Goal: Contribute content: Contribute content

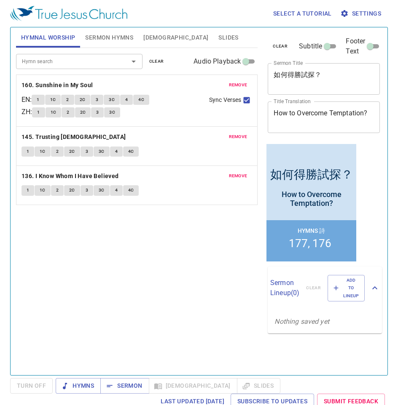
click at [161, 17] on div "Select a tutorial Settings" at bounding box center [197, 13] width 374 height 27
click at [235, 83] on span "remove" at bounding box center [238, 85] width 19 height 8
click at [235, 133] on span "remove" at bounding box center [238, 137] width 19 height 8
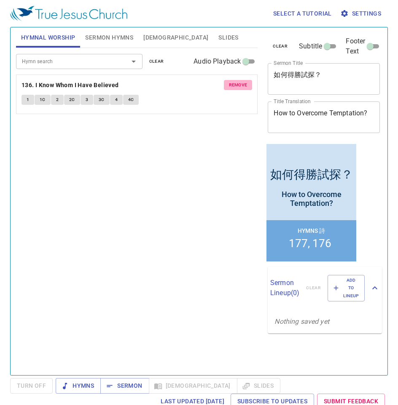
click at [235, 83] on span "remove" at bounding box center [238, 85] width 19 height 8
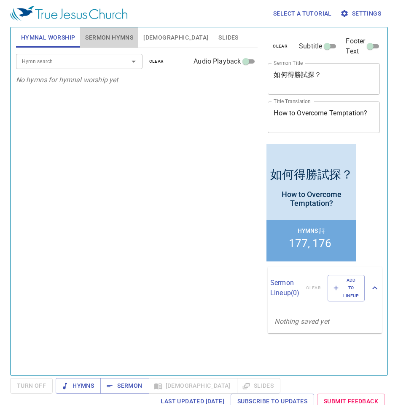
click at [107, 37] on span "Sermon Hymns" at bounding box center [109, 37] width 48 height 11
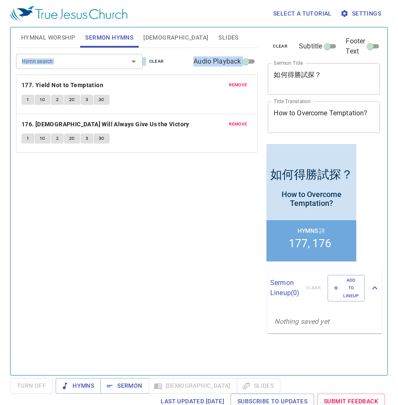
click at [246, 80] on button "remove" at bounding box center [238, 85] width 29 height 10
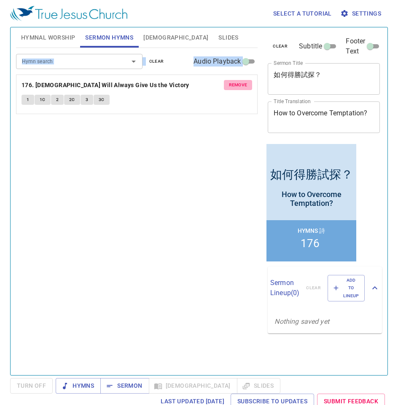
click at [244, 81] on span "remove" at bounding box center [238, 85] width 19 height 8
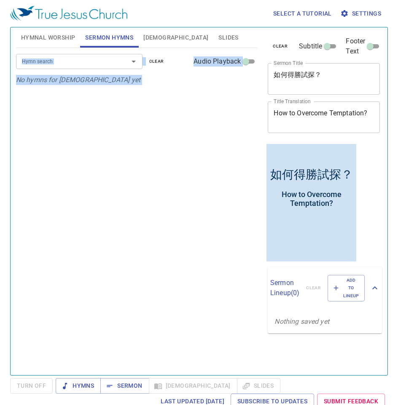
click at [311, 73] on textarea "如何得勝試探？" at bounding box center [323, 79] width 100 height 16
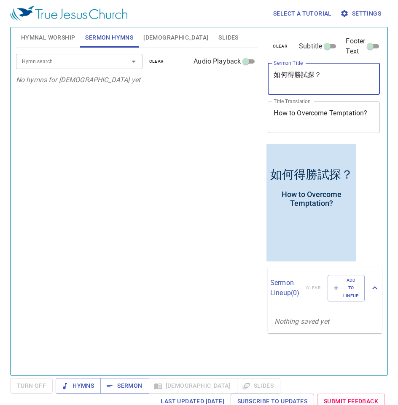
click at [311, 73] on textarea "如何得勝試探？" at bounding box center [323, 79] width 100 height 16
paste textarea "主裡合一 United in the Lord"
drag, startPoint x: 311, startPoint y: 76, endPoint x: 380, endPoint y: 76, distance: 69.1
click at [311, 76] on div "clear Subtitle Footer Text Sermon Title 在主裡合一 United in the Lord x Sermon Title…" at bounding box center [323, 84] width 118 height 115
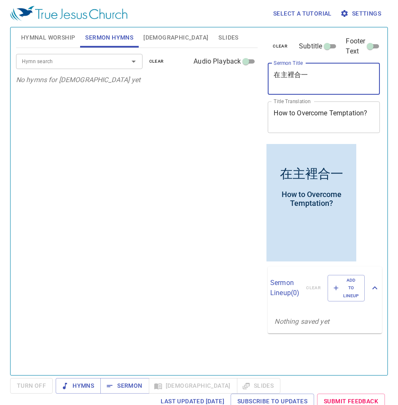
type textarea "在主裡合一"
click at [311, 107] on div "How to Overcome Temptation? x Title Translation" at bounding box center [324, 118] width 112 height 32
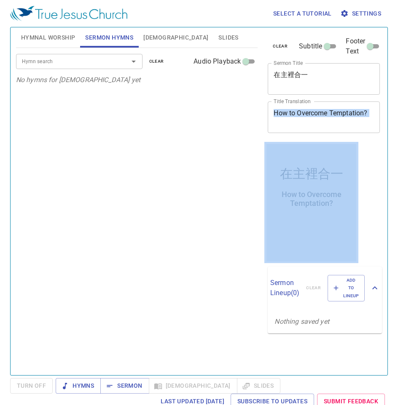
click at [311, 107] on div "How to Overcome Temptation? x Title Translation" at bounding box center [324, 118] width 112 height 32
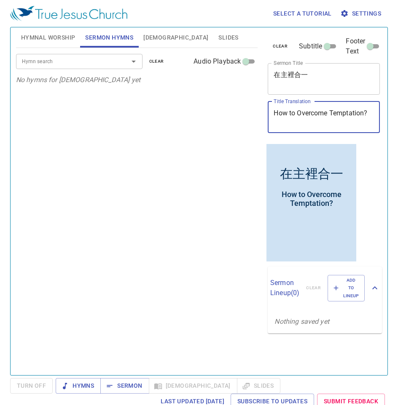
click at [311, 111] on textarea "How to Overcome Temptation?" at bounding box center [323, 117] width 100 height 16
click at [311, 112] on textarea "How to Overcome Temptation?" at bounding box center [323, 117] width 100 height 16
paste textarea "在主裡合一 United in the Lord"
drag, startPoint x: 311, startPoint y: 112, endPoint x: 228, endPoint y: 105, distance: 83.3
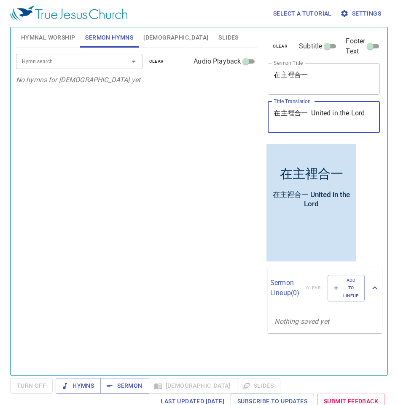
click at [228, 105] on div "Hymnal Worship Sermon Hymns Bible Slides Hymn search Hymn search clear Audio Pl…" at bounding box center [199, 198] width 373 height 348
type textarea "United in the Lord"
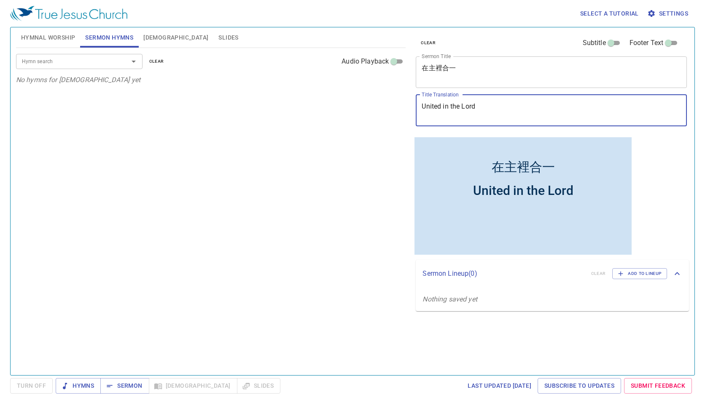
click at [81, 59] on input "Hymn search" at bounding box center [67, 61] width 97 height 10
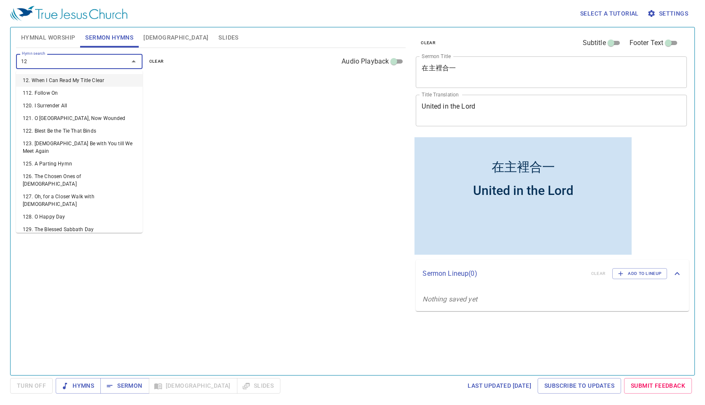
type input "129"
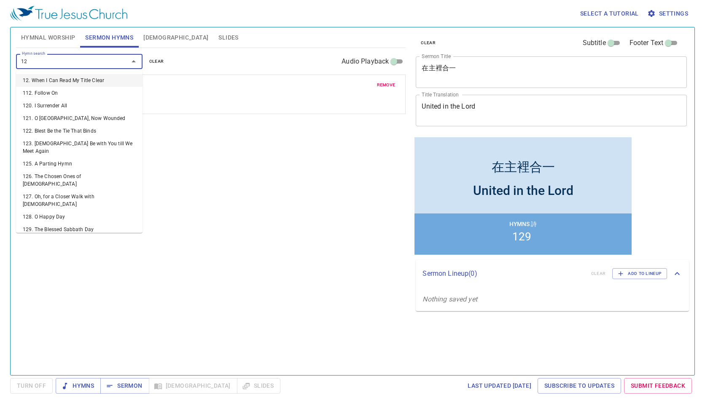
type input "126"
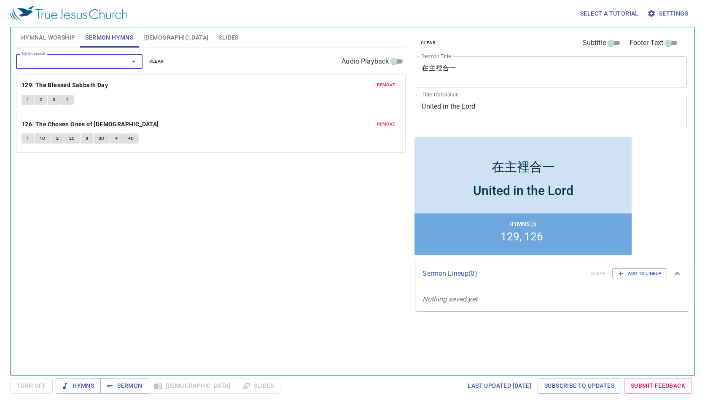
click at [63, 39] on span "Hymnal Worship" at bounding box center [48, 37] width 54 height 11
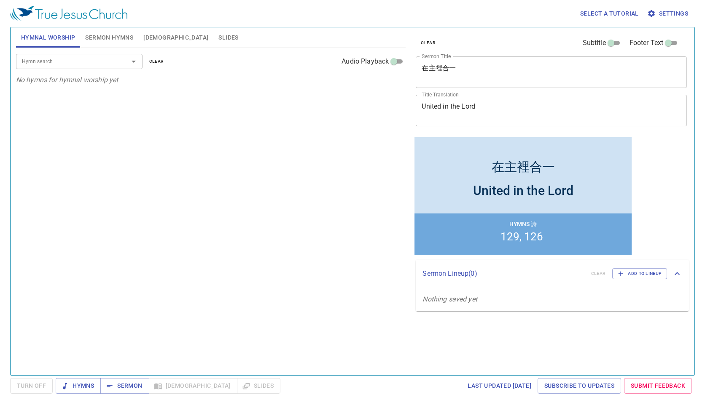
click at [124, 28] on button "Sermon Hymns" at bounding box center [109, 37] width 58 height 20
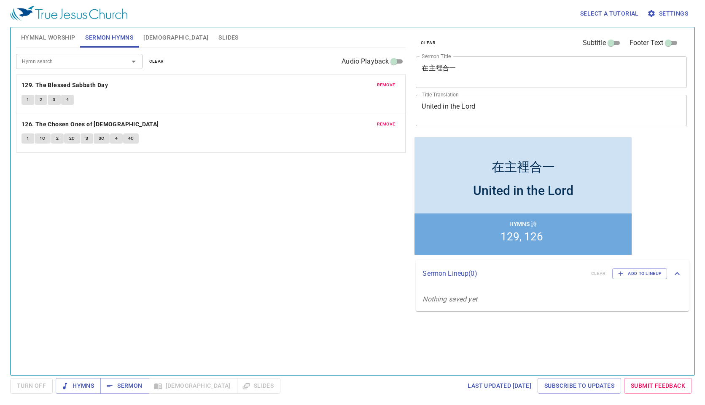
click at [51, 35] on span "Hymnal Worship" at bounding box center [48, 37] width 54 height 11
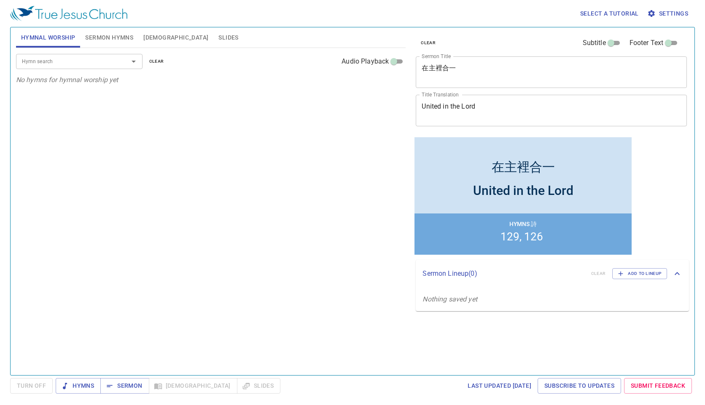
click at [61, 55] on div "Hymn search" at bounding box center [79, 61] width 126 height 15
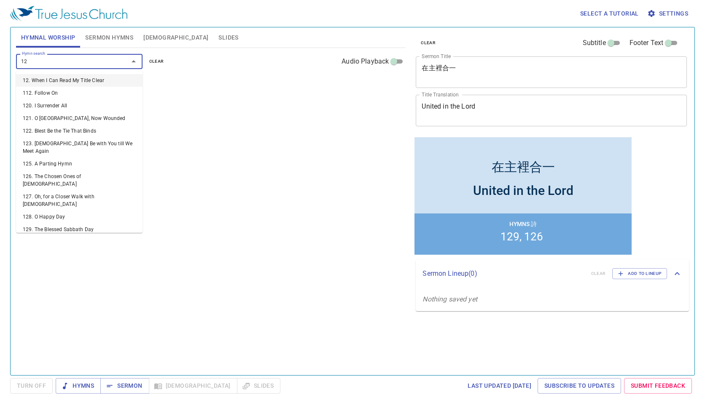
type input "126"
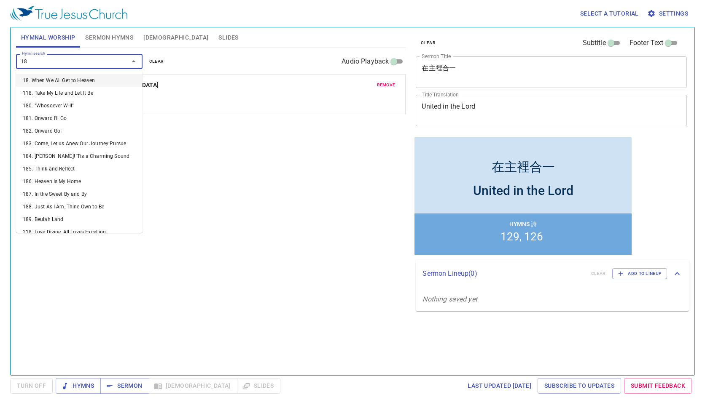
type input "186"
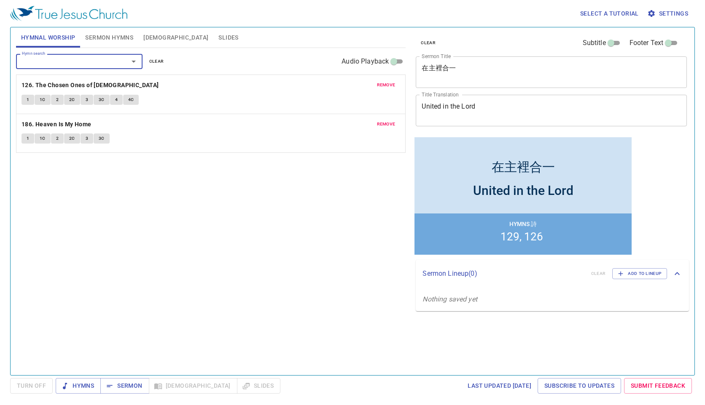
click at [100, 64] on input "Hymn search" at bounding box center [67, 61] width 97 height 10
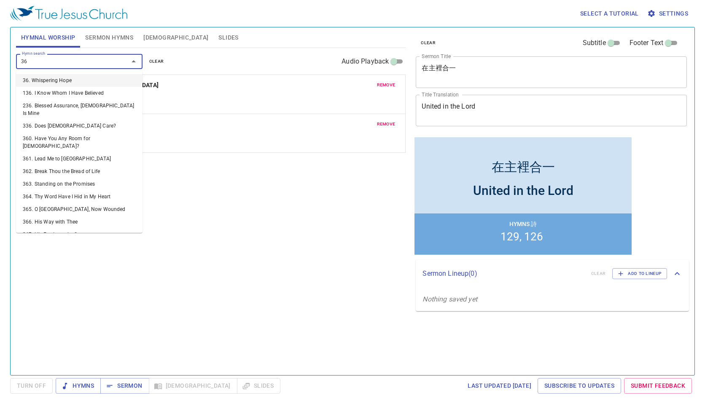
type input "364"
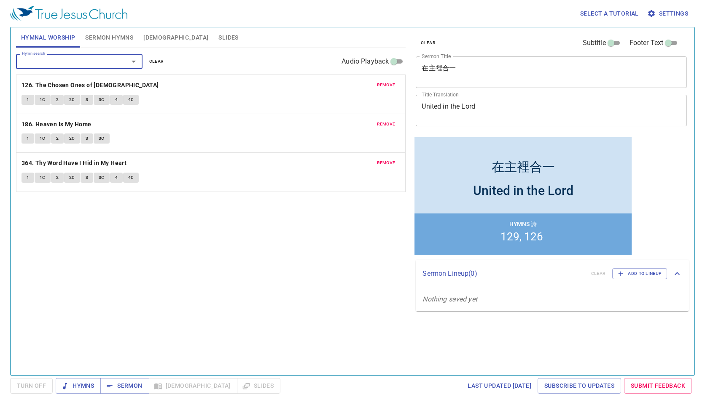
click at [107, 35] on span "Sermon Hymns" at bounding box center [109, 37] width 48 height 11
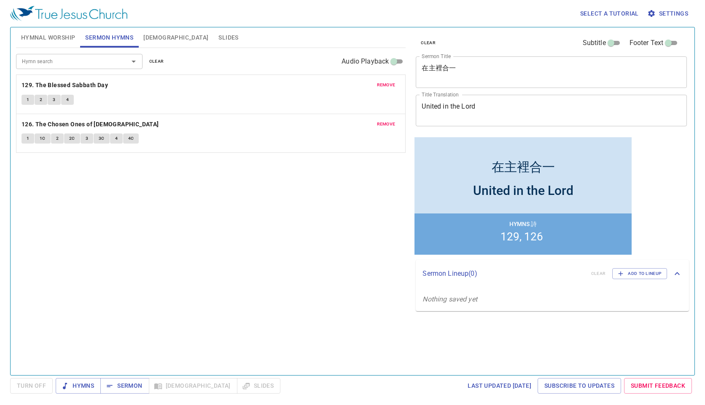
click at [42, 29] on button "Hymnal Worship" at bounding box center [48, 37] width 64 height 20
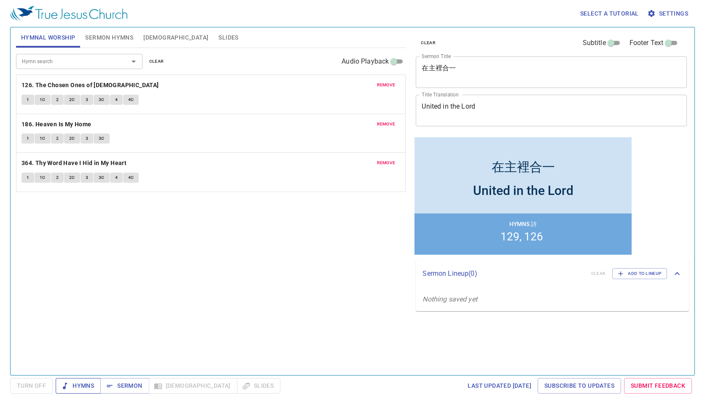
click at [86, 324] on span "Hymns" at bounding box center [78, 386] width 32 height 11
click at [218, 35] on span "Slides" at bounding box center [228, 37] width 20 height 11
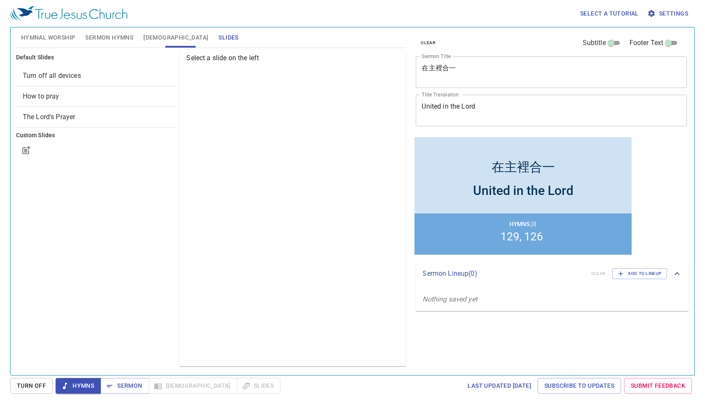
click at [96, 97] on span "How to pray" at bounding box center [96, 96] width 147 height 10
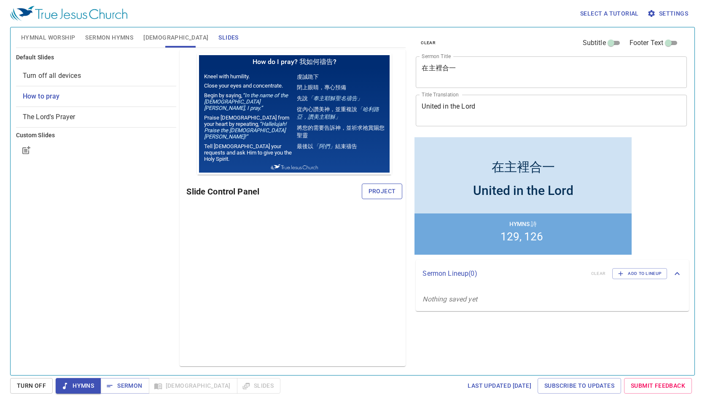
click at [311, 191] on span "Project" at bounding box center [381, 191] width 27 height 11
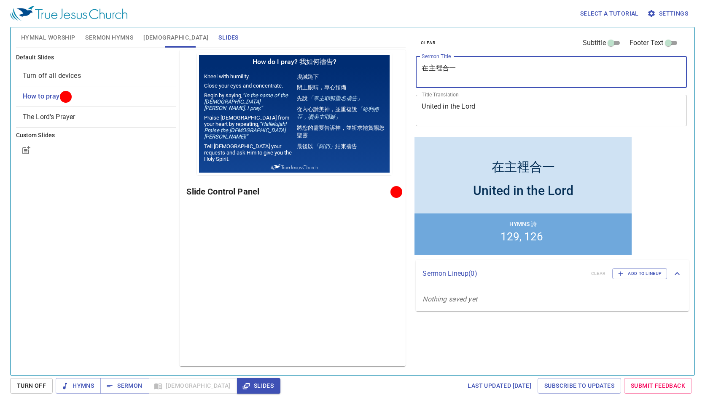
click at [311, 70] on textarea "在主裡合一" at bounding box center [550, 72] width 259 height 16
click at [311, 109] on textarea "United in the Lord" at bounding box center [550, 110] width 259 height 16
click at [311, 111] on div "United in the Lord x Title Translation" at bounding box center [551, 111] width 271 height 32
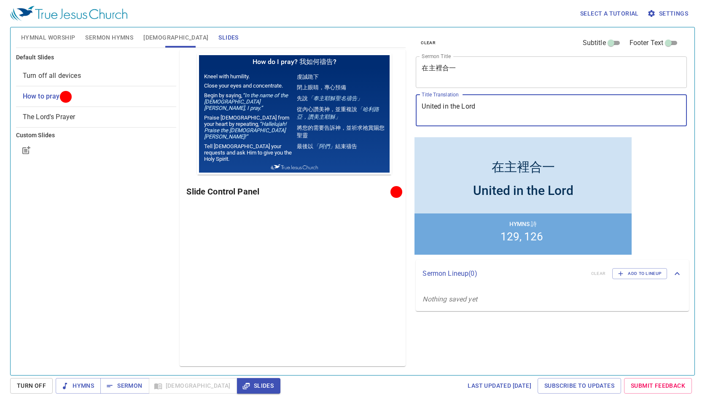
drag, startPoint x: 424, startPoint y: 107, endPoint x: 438, endPoint y: 114, distance: 16.0
click at [311, 107] on textarea "United in the Lord" at bounding box center [550, 110] width 259 height 16
click at [311, 70] on textarea "在主裡合一" at bounding box center [550, 72] width 259 height 16
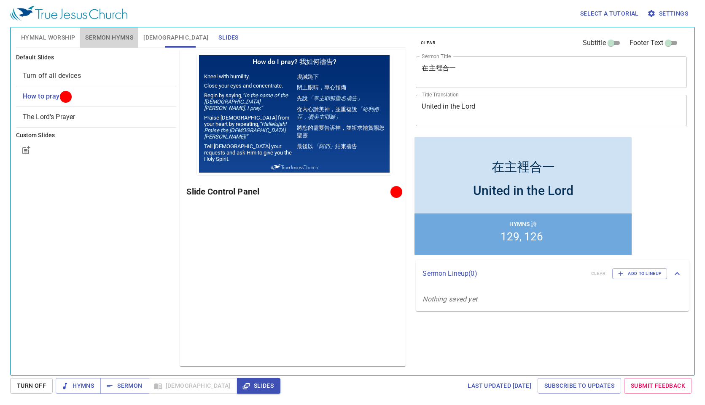
click at [109, 39] on span "Sermon Hymns" at bounding box center [109, 37] width 48 height 11
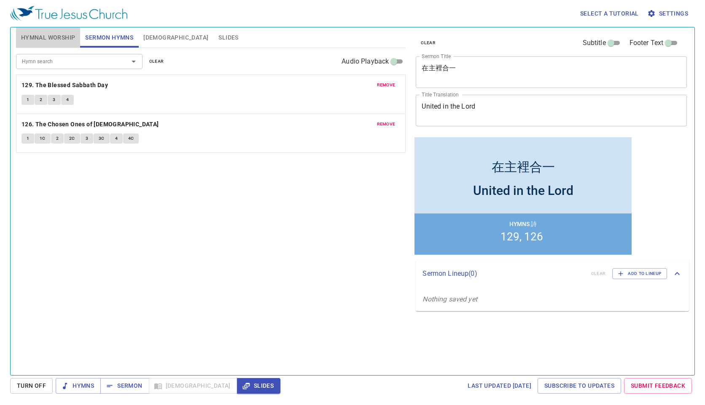
click at [55, 36] on span "Hymnal Worship" at bounding box center [48, 37] width 54 height 11
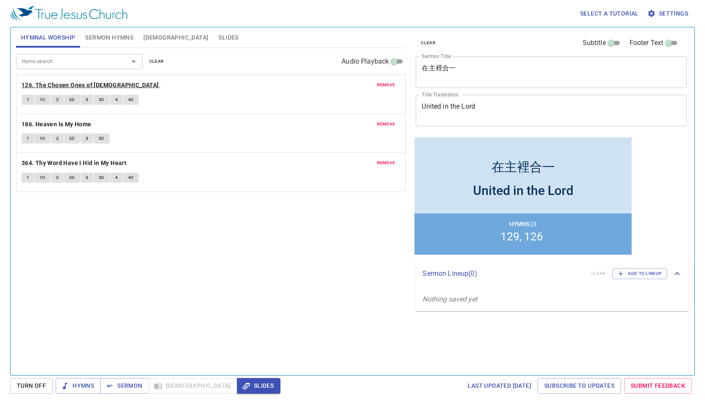
click at [53, 84] on b "126. The Chosen Ones of [DEMOGRAPHIC_DATA]" at bounding box center [89, 85] width 137 height 11
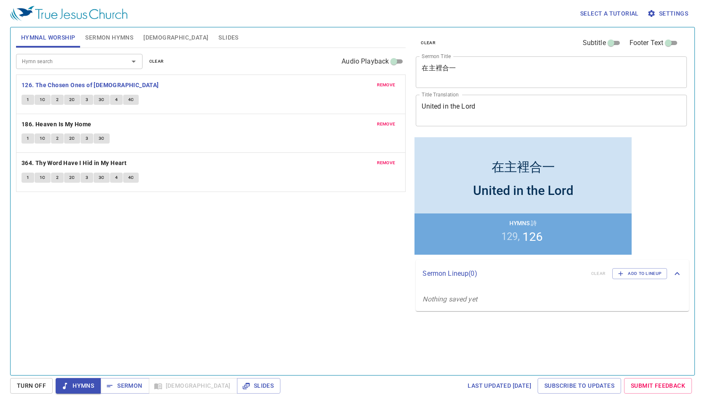
click at [23, 324] on div "Select a tutorial Settings Hymnal Worship Sermon Hymns Bible Slides Hymn search…" at bounding box center [352, 202] width 705 height 405
click at [29, 324] on span "Turn Off" at bounding box center [31, 386] width 29 height 11
click at [78, 324] on button "Hymns" at bounding box center [78, 386] width 45 height 16
click at [188, 12] on div "Select a tutorial Settings" at bounding box center [350, 13] width 681 height 27
click at [23, 103] on button "1" at bounding box center [27, 100] width 13 height 10
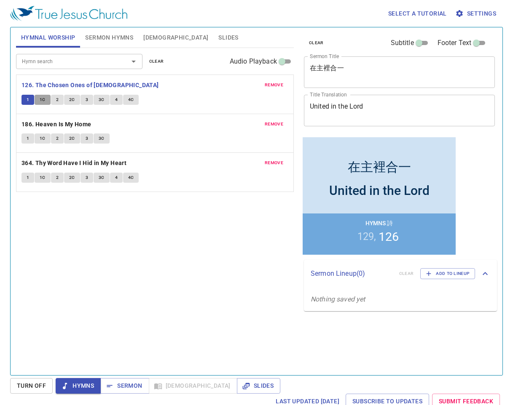
click at [44, 99] on span "1C" at bounding box center [43, 100] width 6 height 8
click at [57, 102] on span "2" at bounding box center [57, 100] width 3 height 8
click at [72, 97] on span "2C" at bounding box center [72, 100] width 6 height 8
click at [83, 97] on button "3" at bounding box center [86, 100] width 13 height 10
click at [97, 99] on button "3C" at bounding box center [102, 100] width 16 height 10
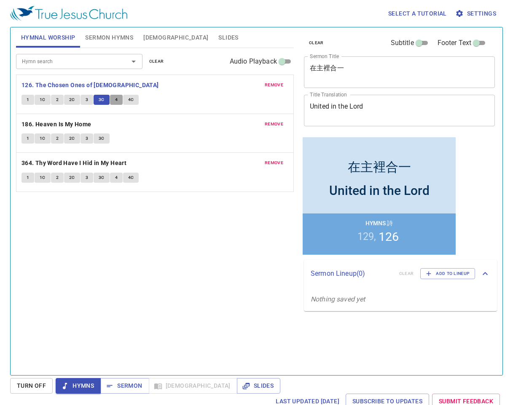
click at [112, 99] on button "4" at bounding box center [116, 100] width 13 height 10
click at [129, 99] on span "4C" at bounding box center [131, 100] width 6 height 8
click at [87, 123] on b "186. Heaven Is My Home" at bounding box center [56, 124] width 70 height 11
click at [30, 137] on button "1" at bounding box center [27, 139] width 13 height 10
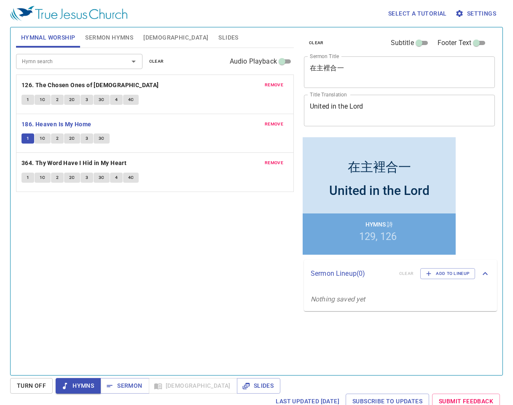
click at [44, 138] on span "1C" at bounding box center [43, 139] width 6 height 8
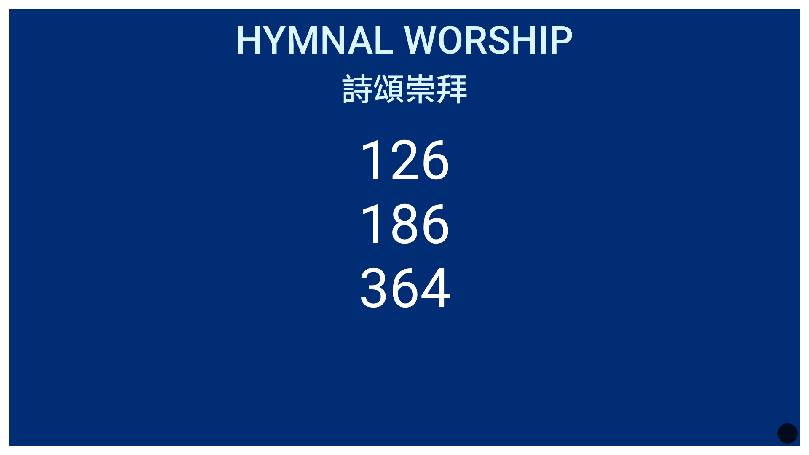
click at [783, 418] on icon "button" at bounding box center [788, 434] width 10 height 10
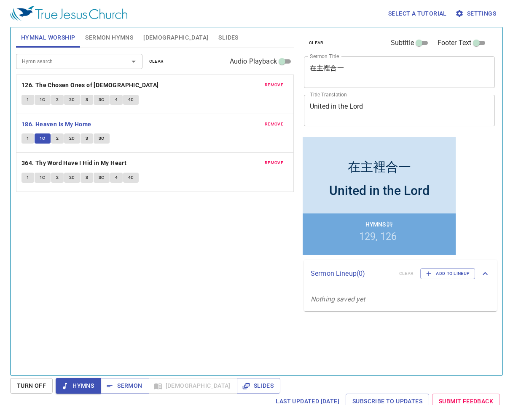
click at [54, 140] on button "2" at bounding box center [57, 139] width 13 height 10
click at [57, 140] on span "2" at bounding box center [57, 139] width 3 height 8
click at [72, 142] on span "2C" at bounding box center [72, 139] width 6 height 8
click at [58, 163] on b "364. Thy Word Have I Hid in My Heart" at bounding box center [73, 163] width 105 height 11
click at [29, 177] on button "1" at bounding box center [27, 178] width 13 height 10
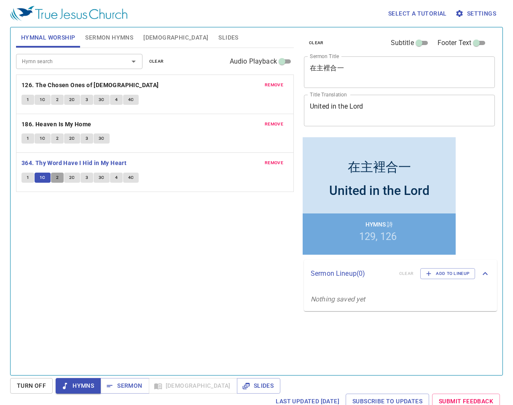
click at [53, 174] on button "2" at bounding box center [57, 178] width 13 height 10
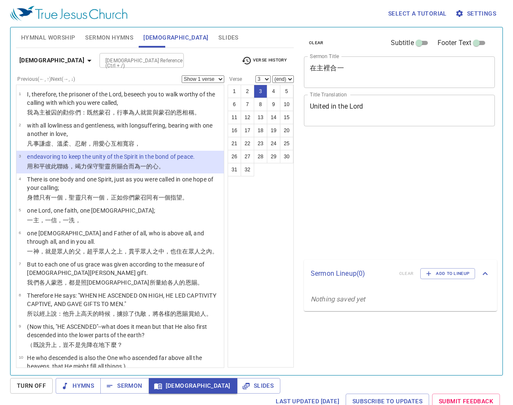
select select "3"
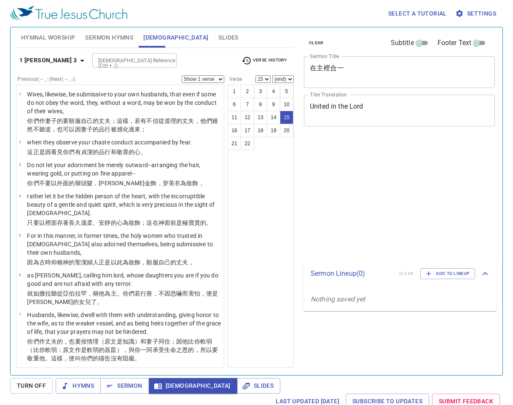
select select "15"
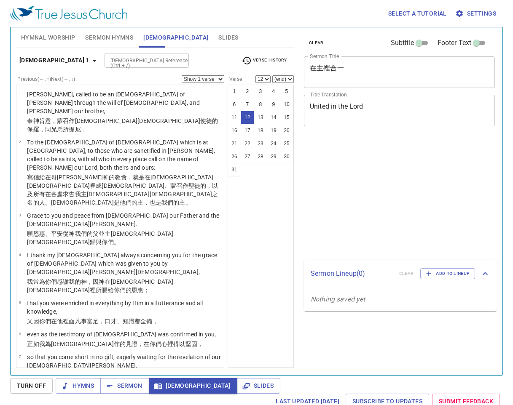
select select "12"
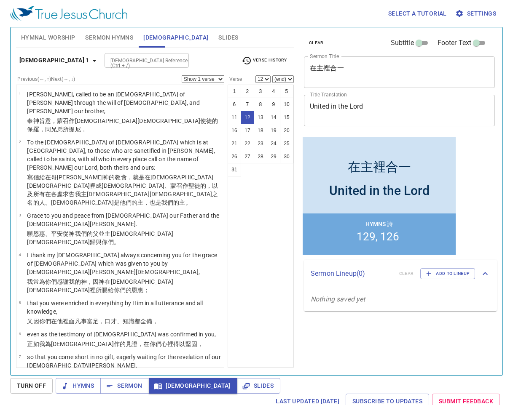
scroll to position [276, 0]
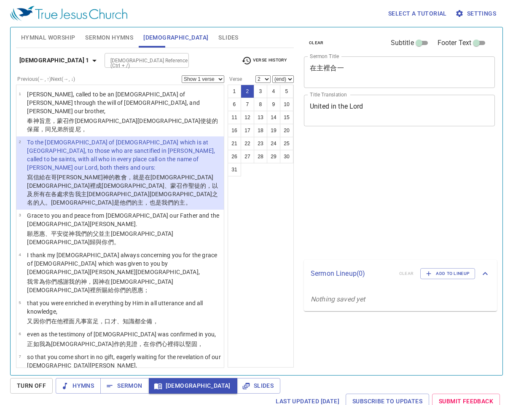
select select "2"
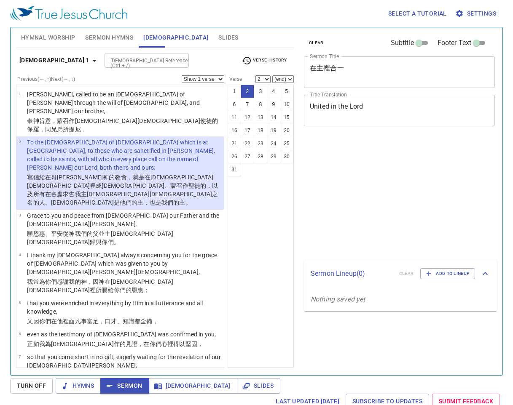
select select "2"
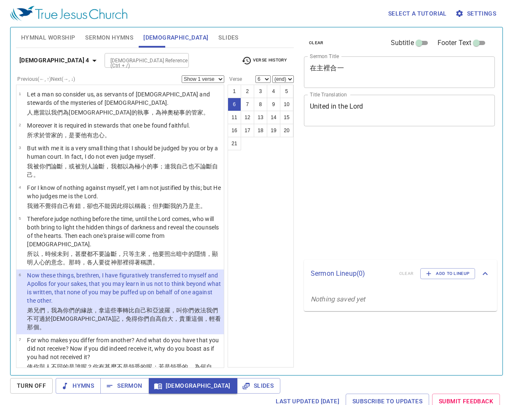
select select "6"
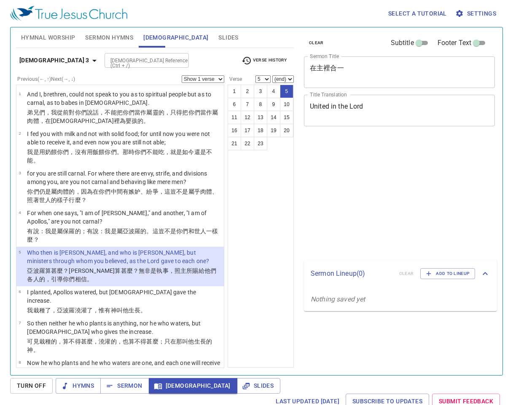
select select "5"
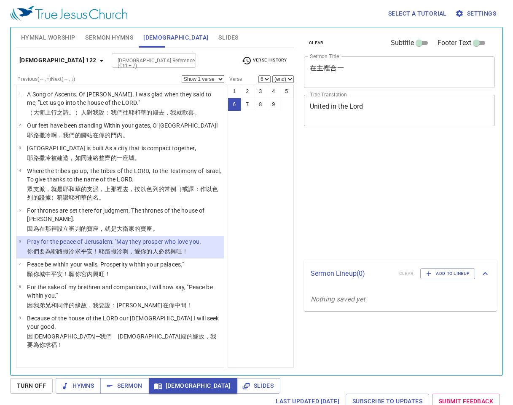
select select "6"
